Goal: Task Accomplishment & Management: Manage account settings

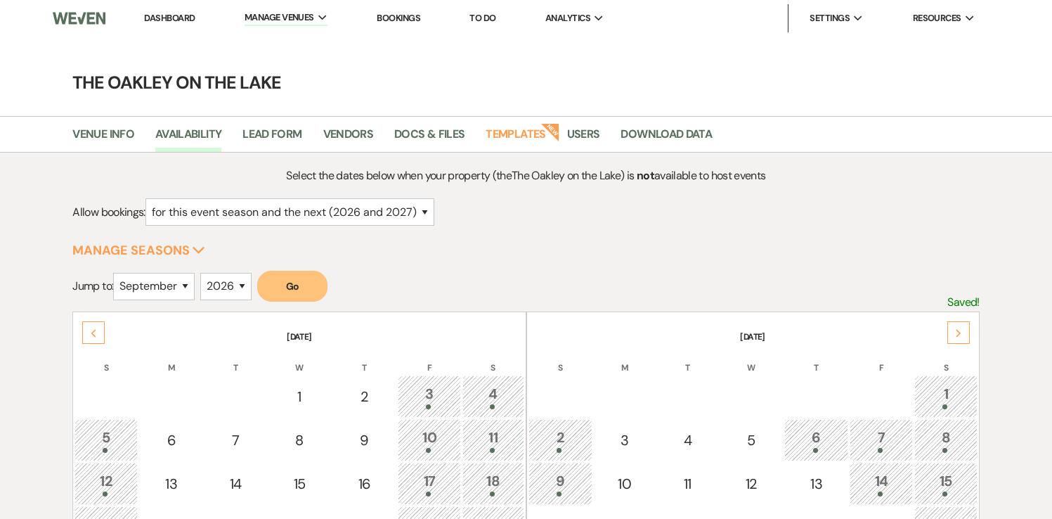
select select "2"
select select "9"
select select "2026"
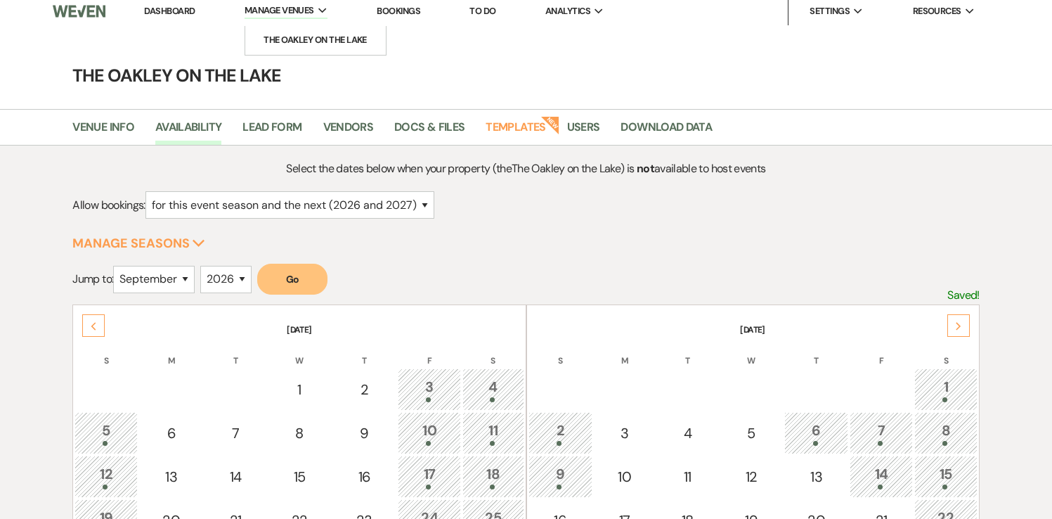
click at [296, 11] on span "Manage Venues" at bounding box center [280, 11] width 70 height 14
click at [150, 283] on select "January February March April May June July August September October November De…" at bounding box center [154, 279] width 82 height 27
select select "11"
click at [236, 288] on select "2025 2026 2027 2028 2029" at bounding box center [225, 279] width 51 height 27
select select "2025"
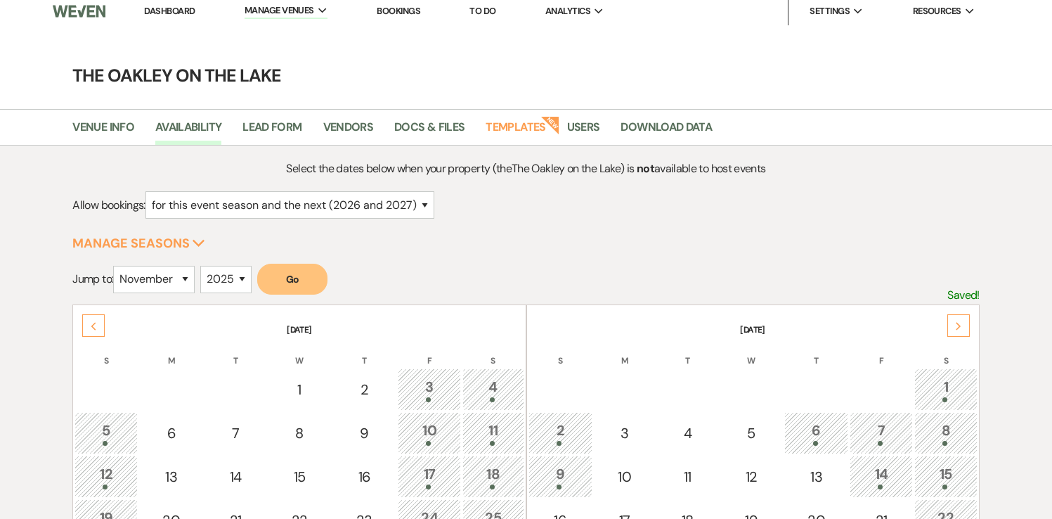
click at [273, 273] on button "Go" at bounding box center [292, 279] width 70 height 31
click at [299, 282] on button "Go" at bounding box center [292, 279] width 70 height 31
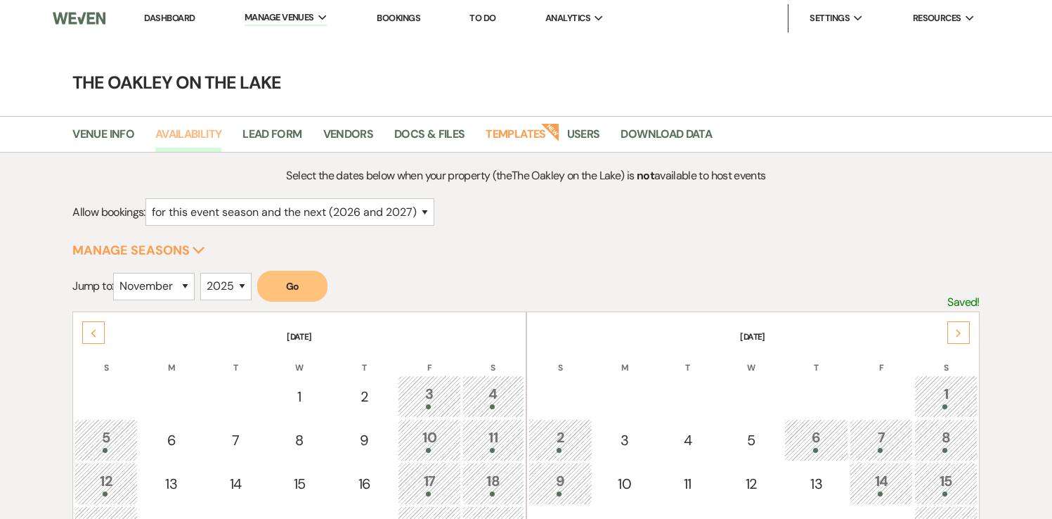
click at [195, 135] on link "Availability" at bounding box center [188, 138] width 66 height 27
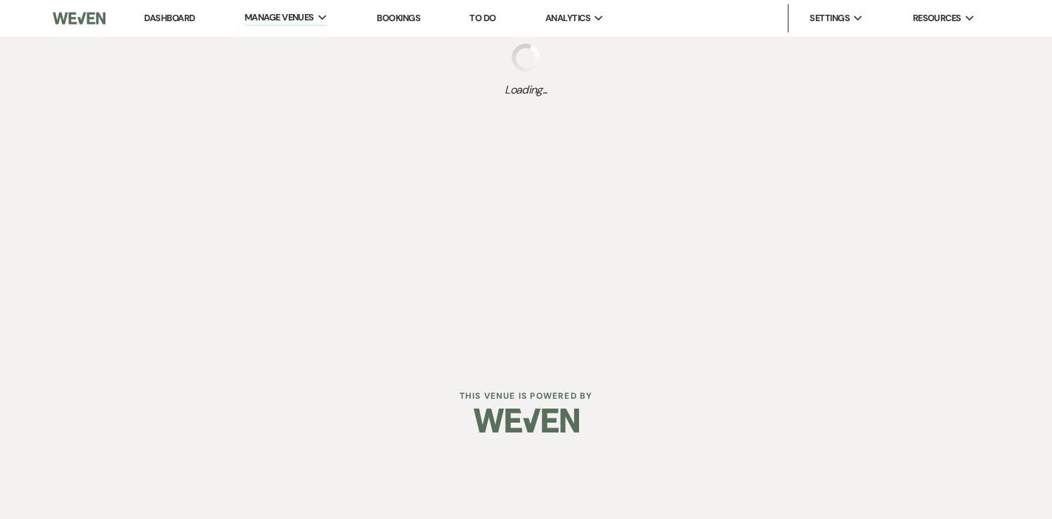
select select "2"
select select "2026"
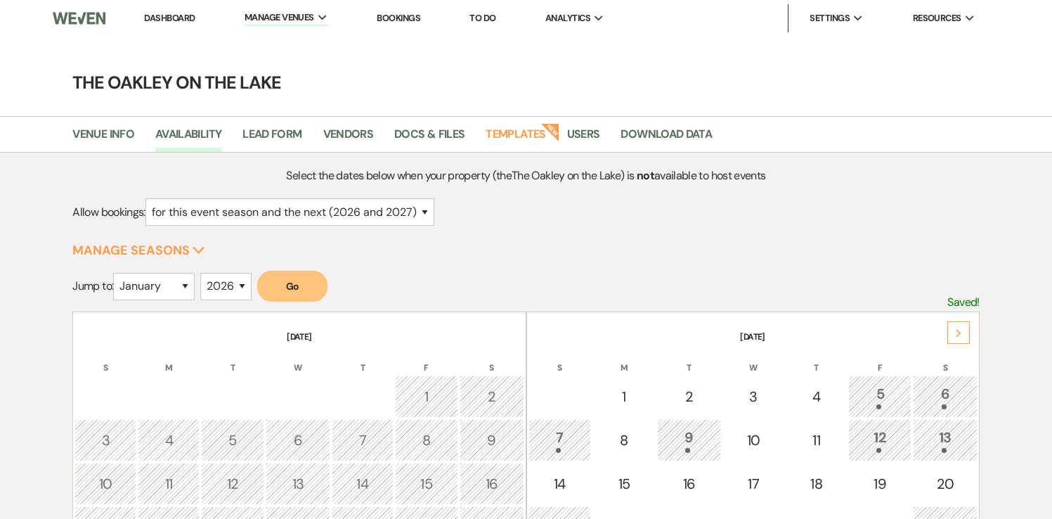
click at [176, 17] on link "Dashboard" at bounding box center [169, 18] width 51 height 12
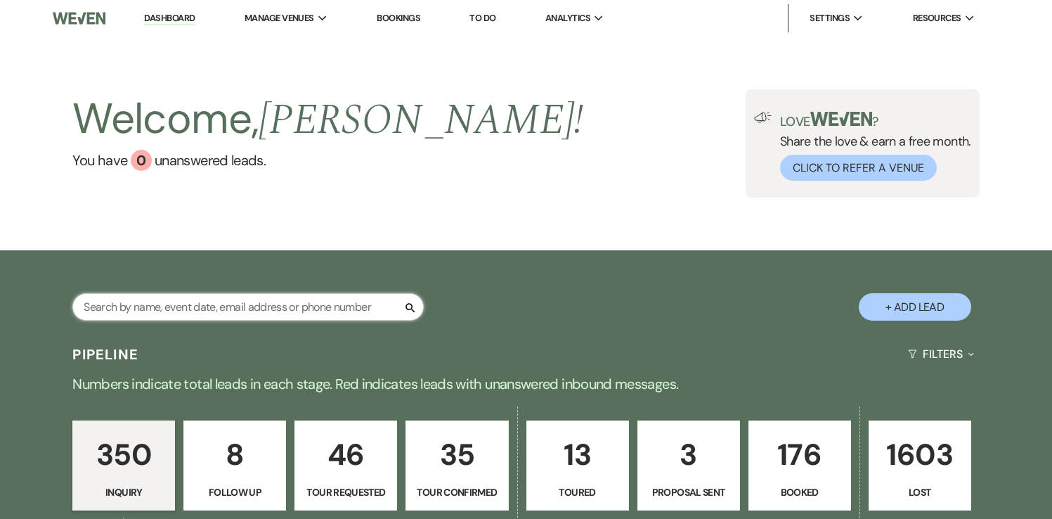
click at [172, 307] on input "text" at bounding box center [247, 306] width 351 height 27
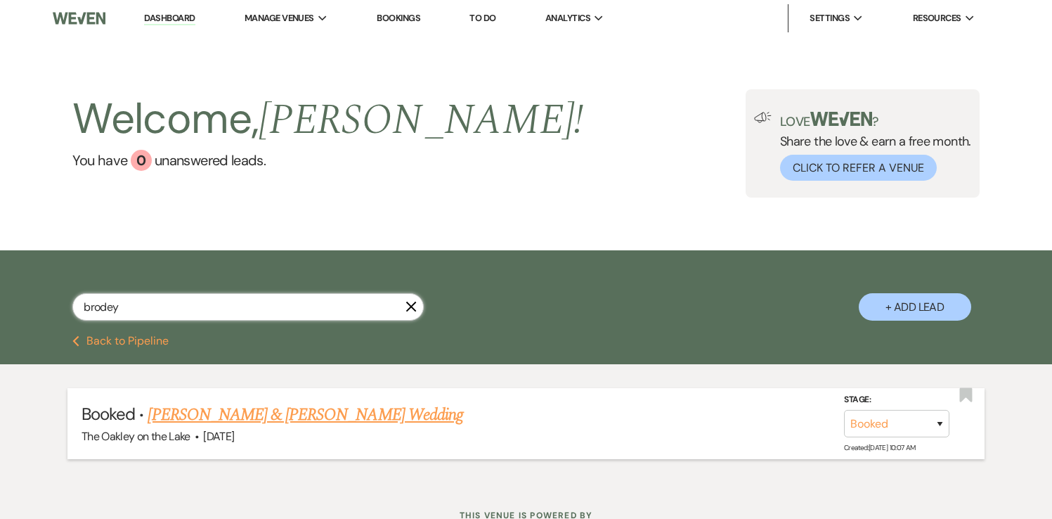
type input "brodey"
click at [209, 415] on link "[PERSON_NAME] & [PERSON_NAME] Wedding" at bounding box center [305, 414] width 315 height 25
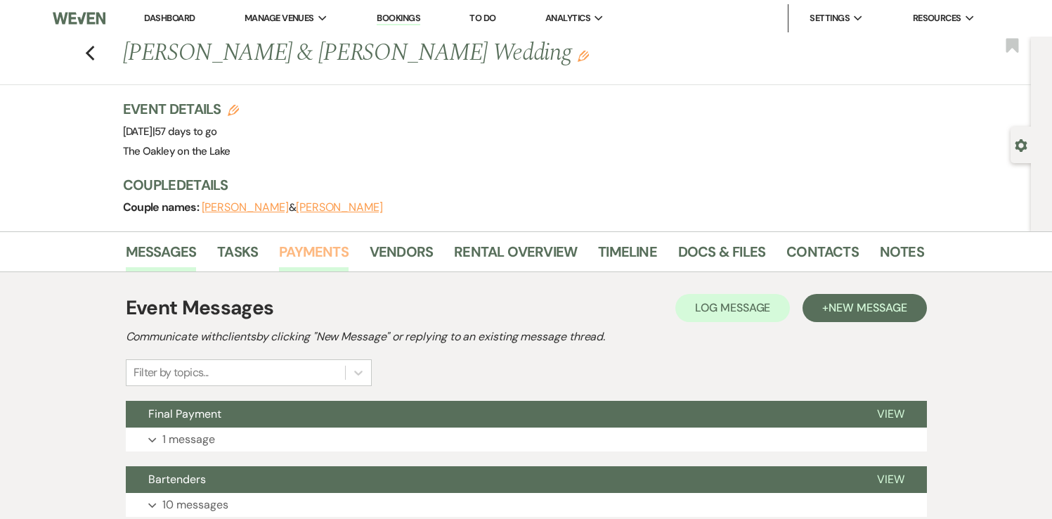
click at [321, 255] on link "Payments" at bounding box center [314, 255] width 70 height 31
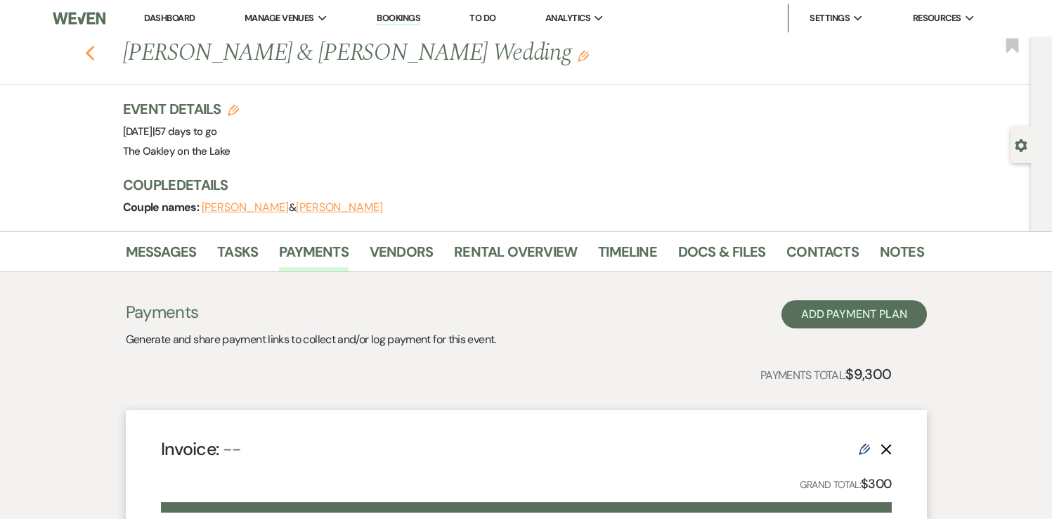
click at [91, 53] on icon "Previous" at bounding box center [90, 53] width 11 height 17
